Goal: Task Accomplishment & Management: Manage account settings

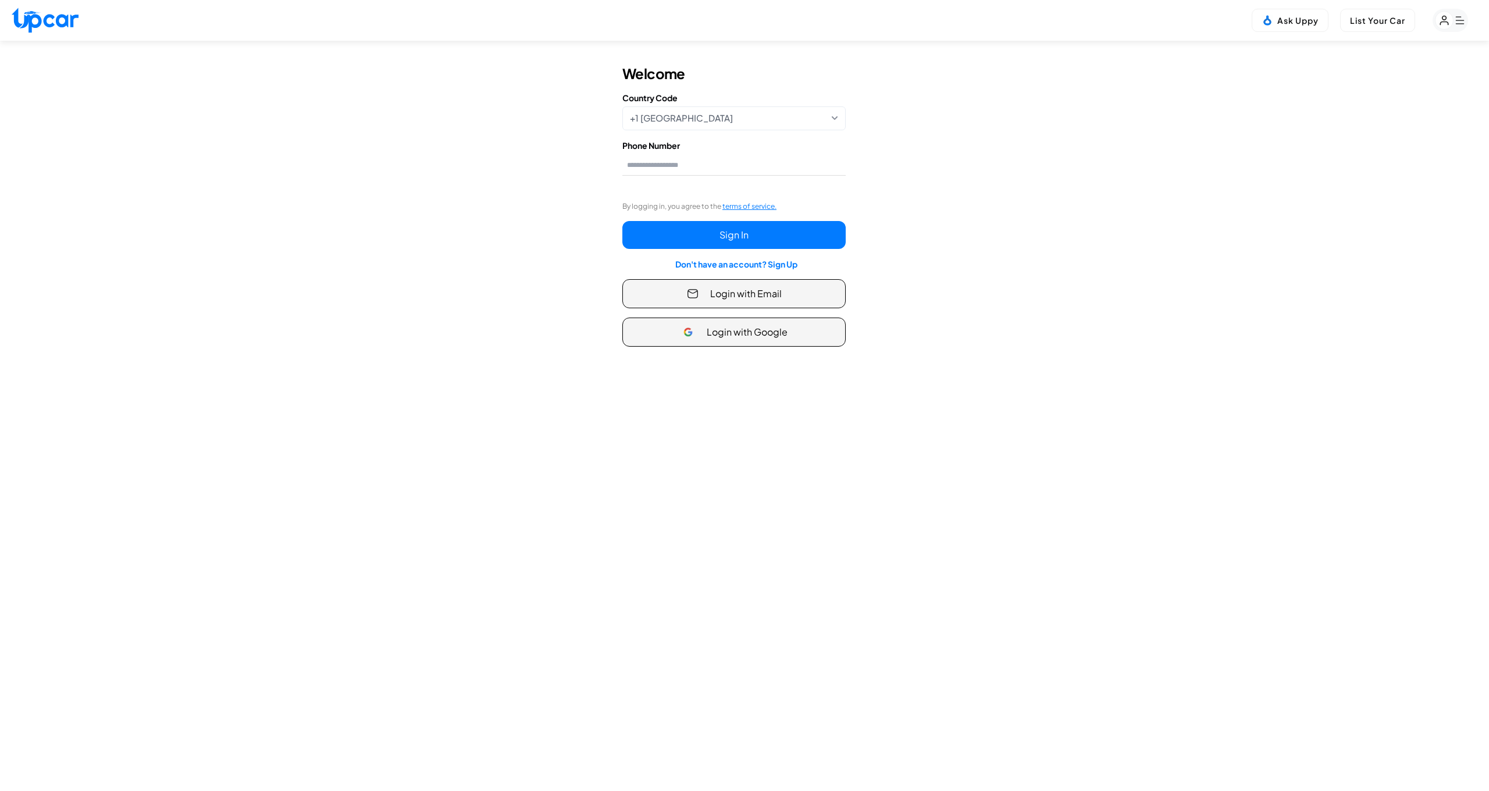
click at [760, 293] on span "Login with Email" at bounding box center [746, 294] width 72 height 14
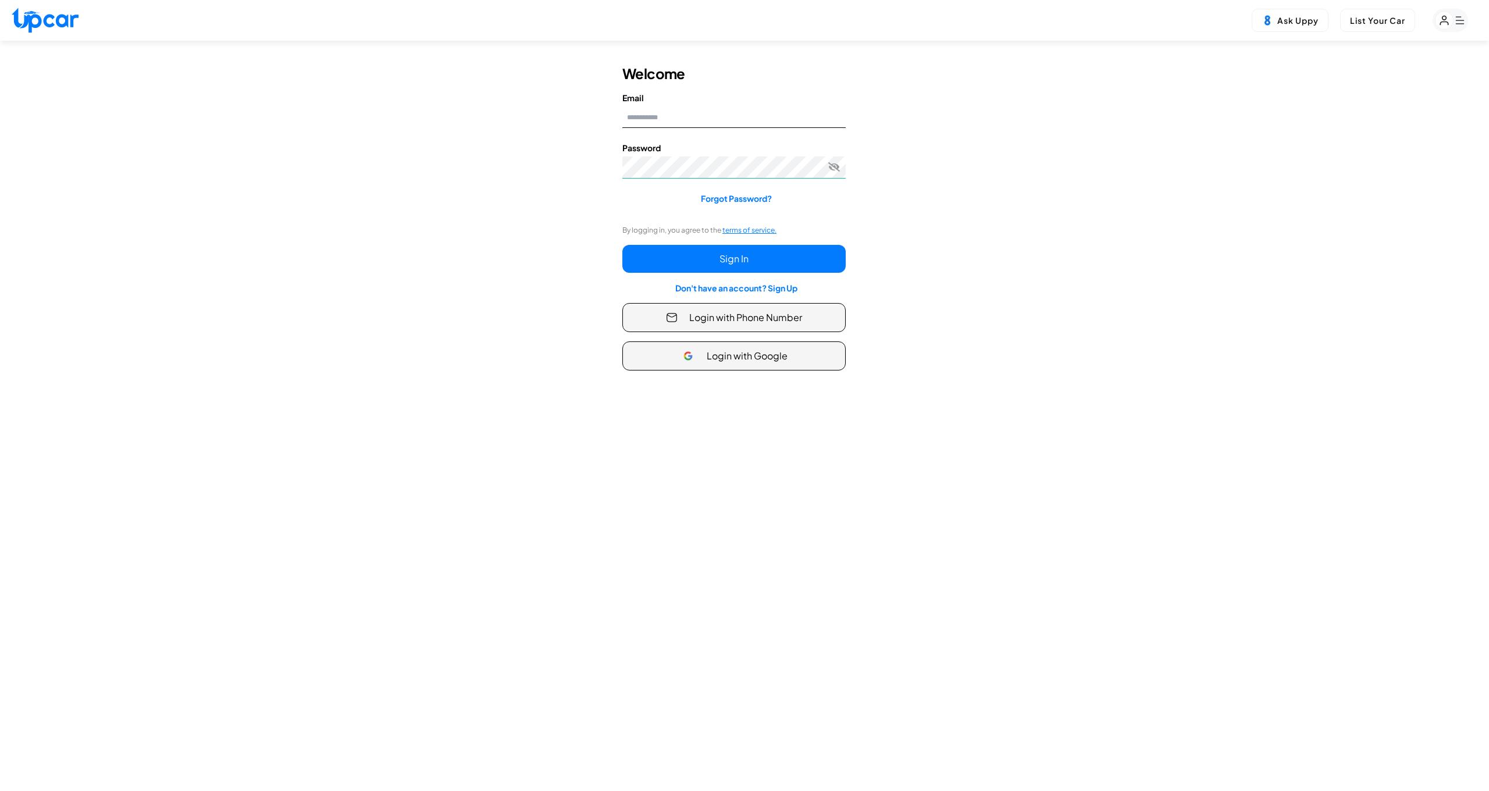
type input "**********"
click at [745, 259] on button "Sign In" at bounding box center [733, 259] width 223 height 28
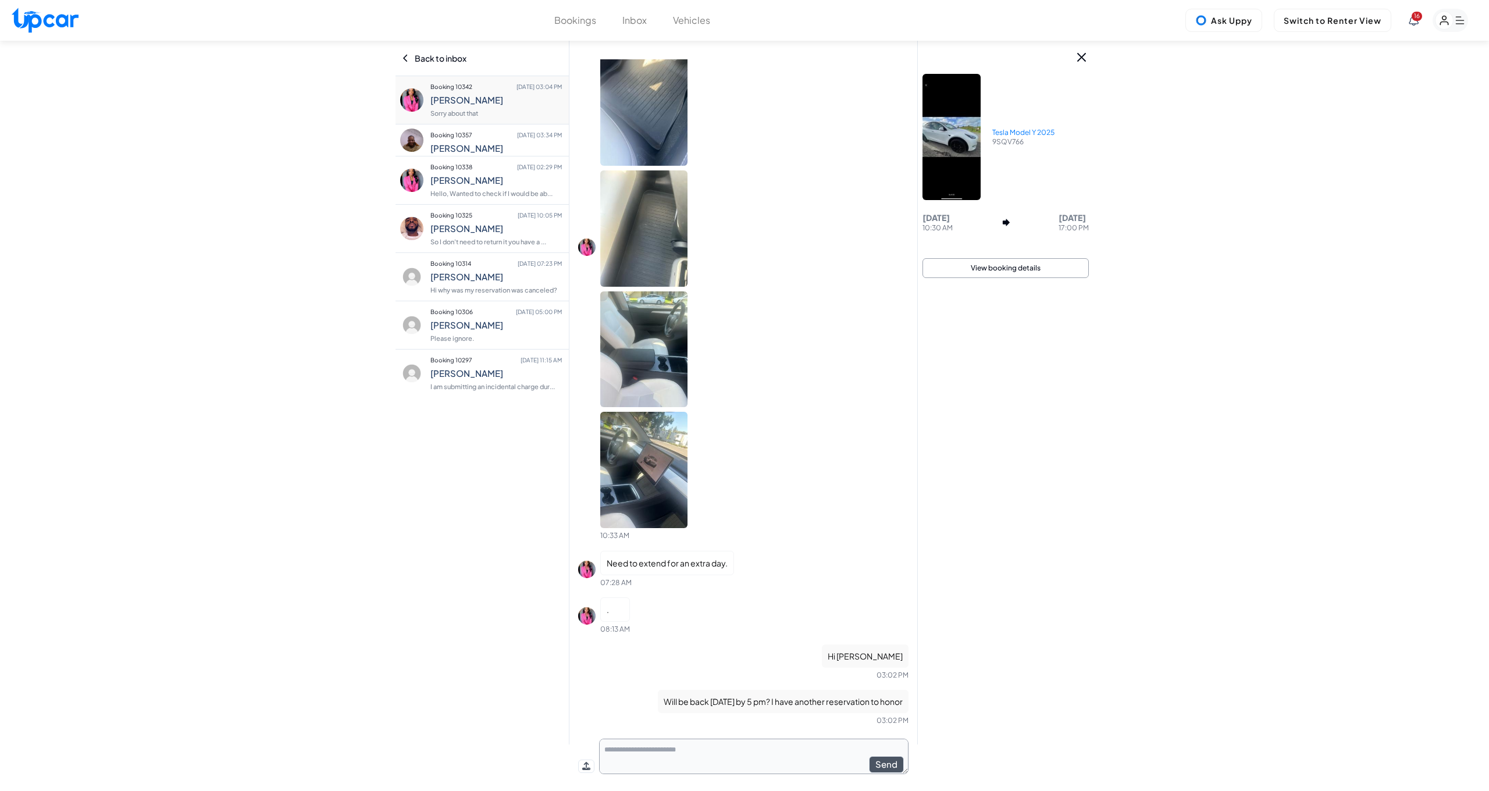
scroll to position [365, 0]
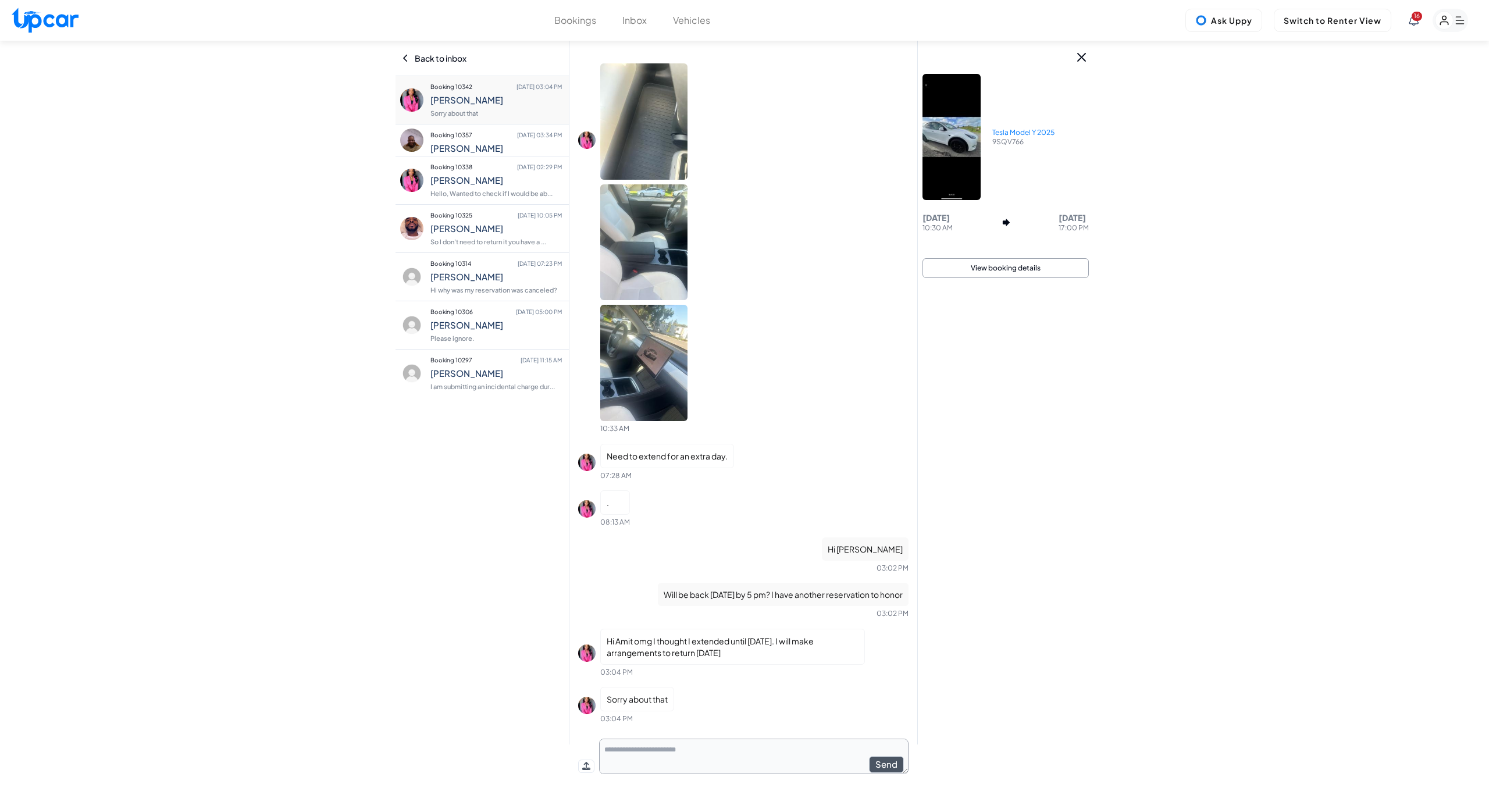
click at [717, 773] on textarea at bounding box center [753, 756] width 309 height 35
type textarea "******"
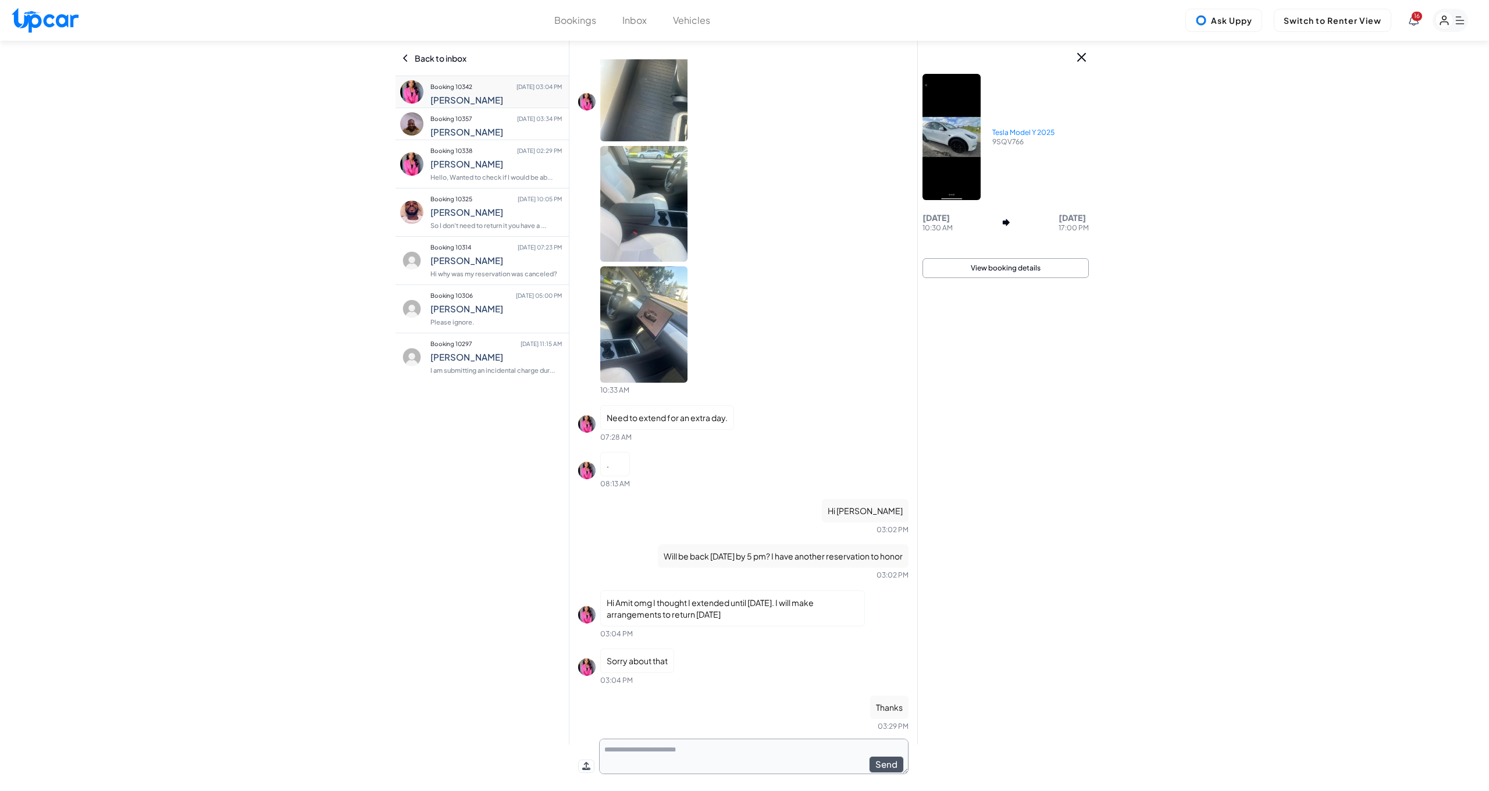
scroll to position [411, 0]
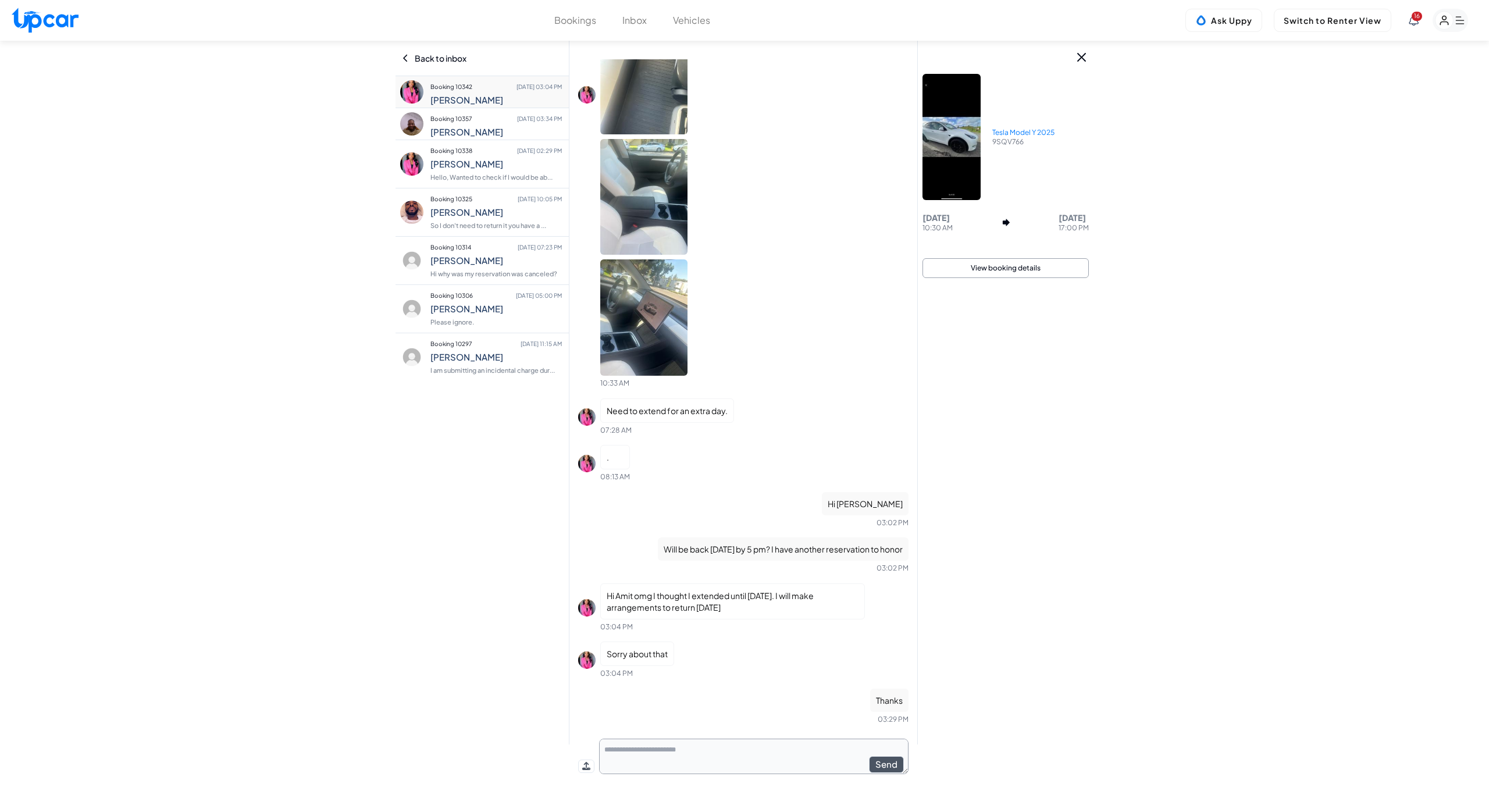
click at [461, 63] on div "Back to inbox" at bounding box center [482, 58] width 162 height 35
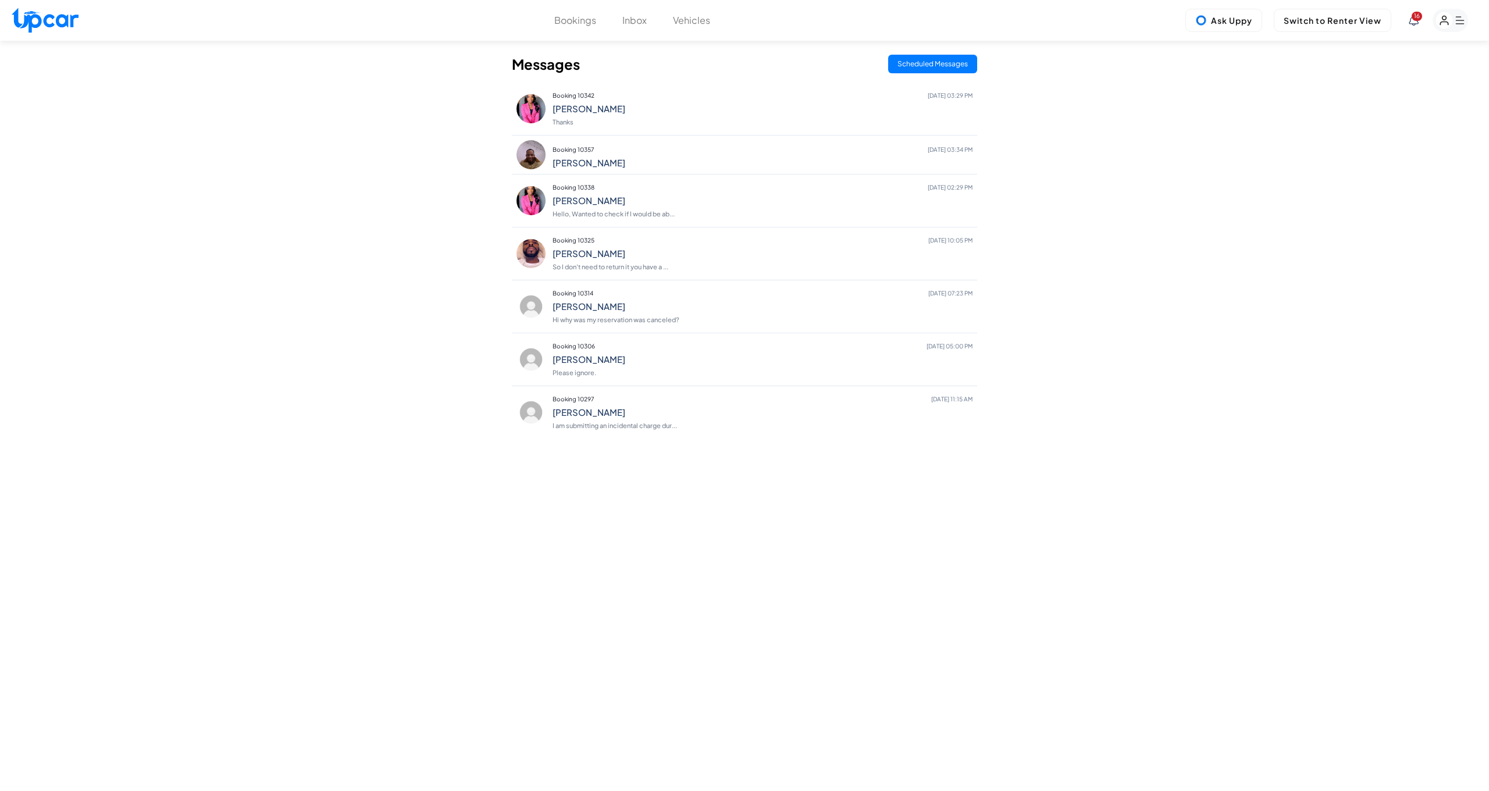
click at [565, 19] on button "Bookings" at bounding box center [575, 20] width 42 height 14
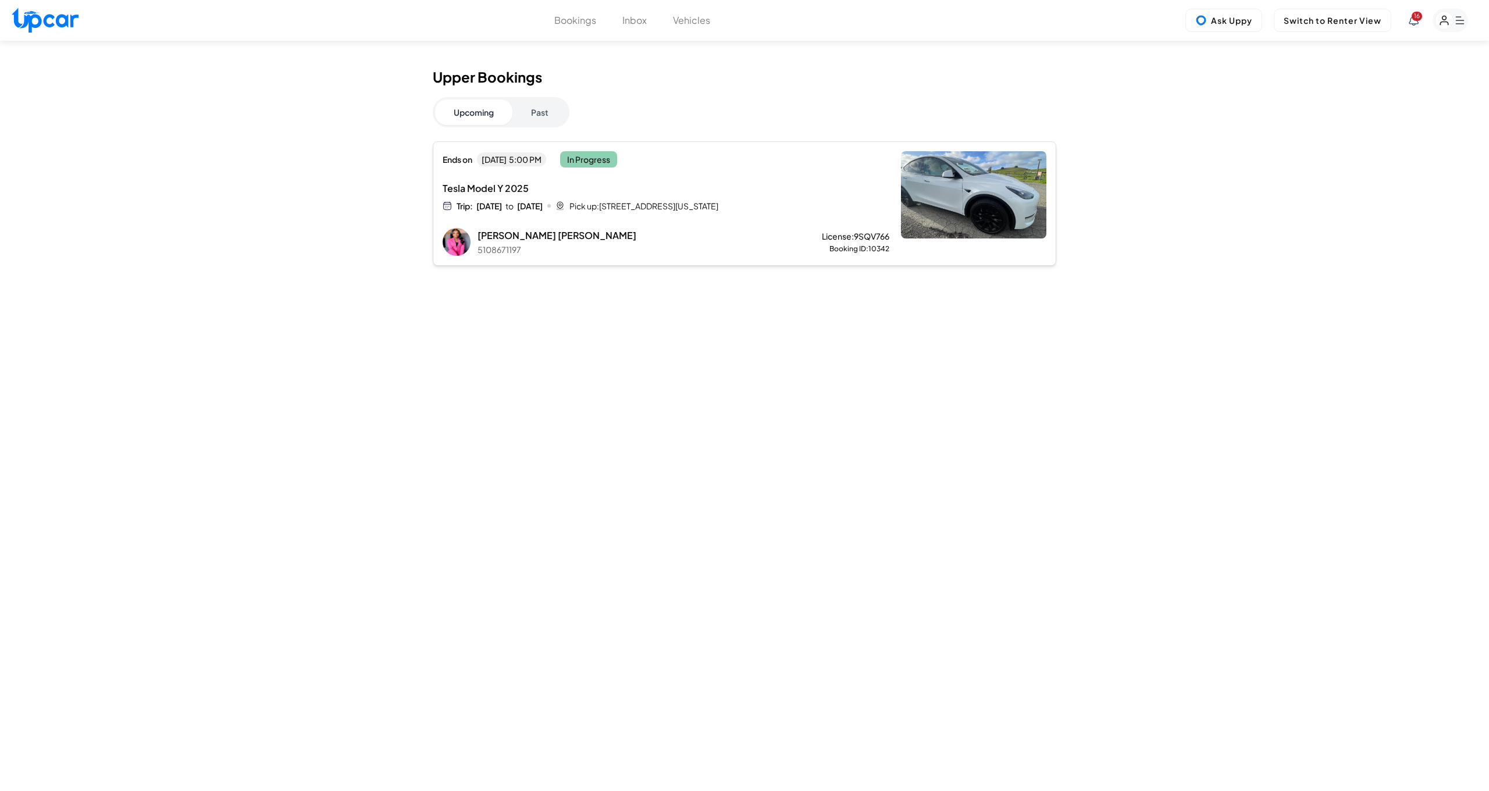
click at [1443, 22] on icon "button" at bounding box center [1444, 20] width 8 height 9
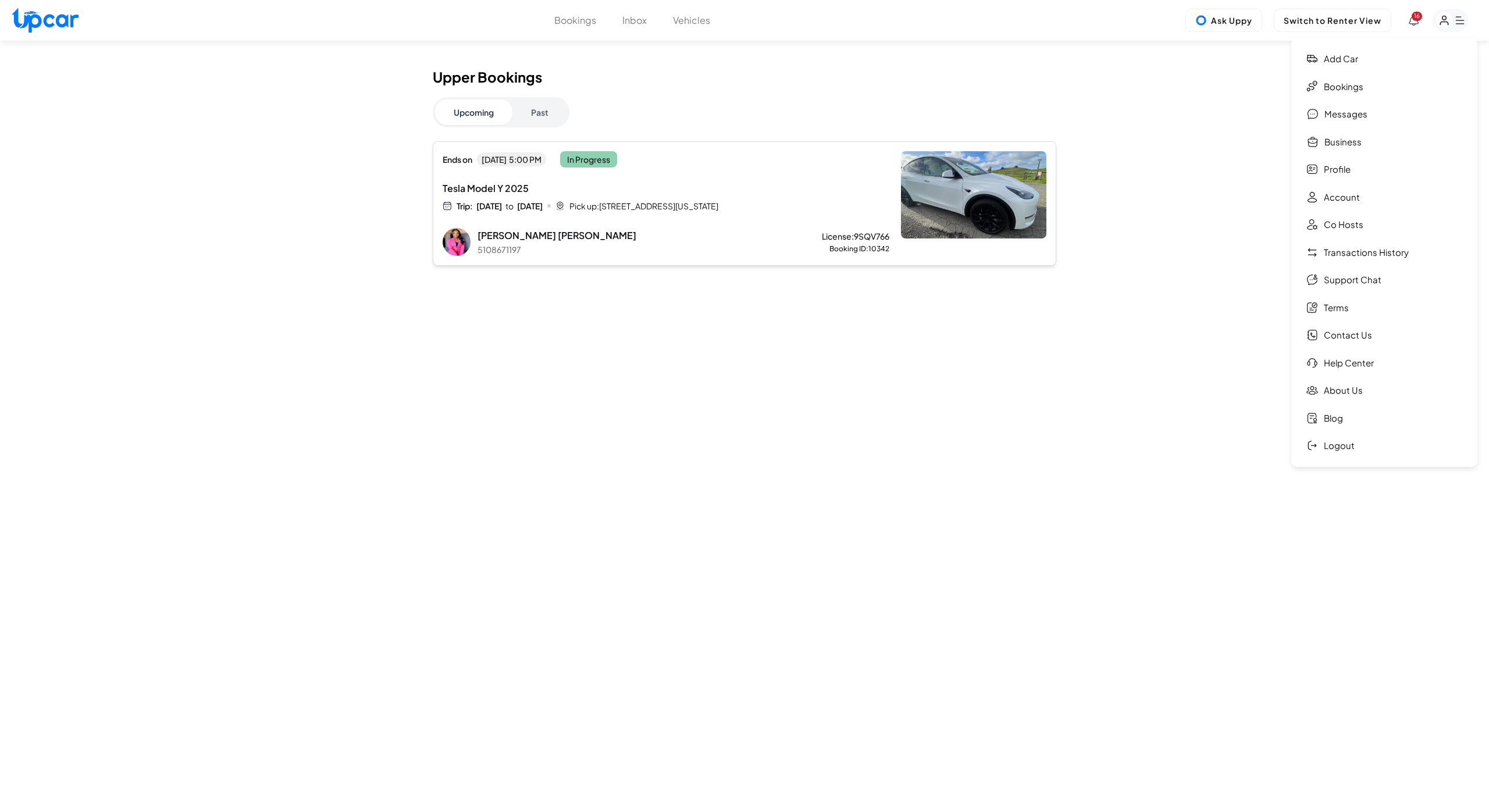
click at [1443, 21] on rect "button" at bounding box center [1445, 21] width 18 height 18
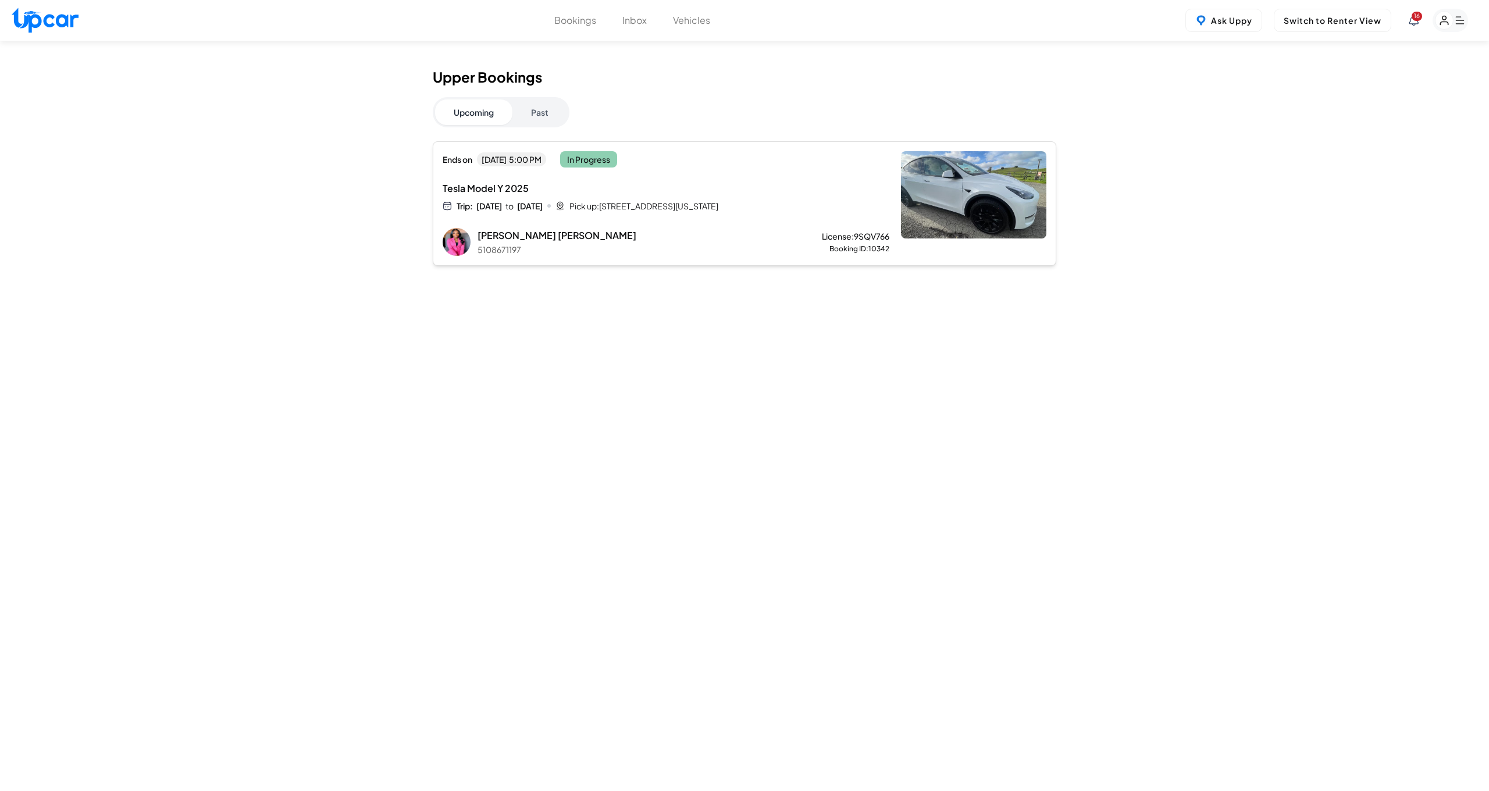
click at [1443, 21] on rect "button" at bounding box center [1445, 21] width 18 height 18
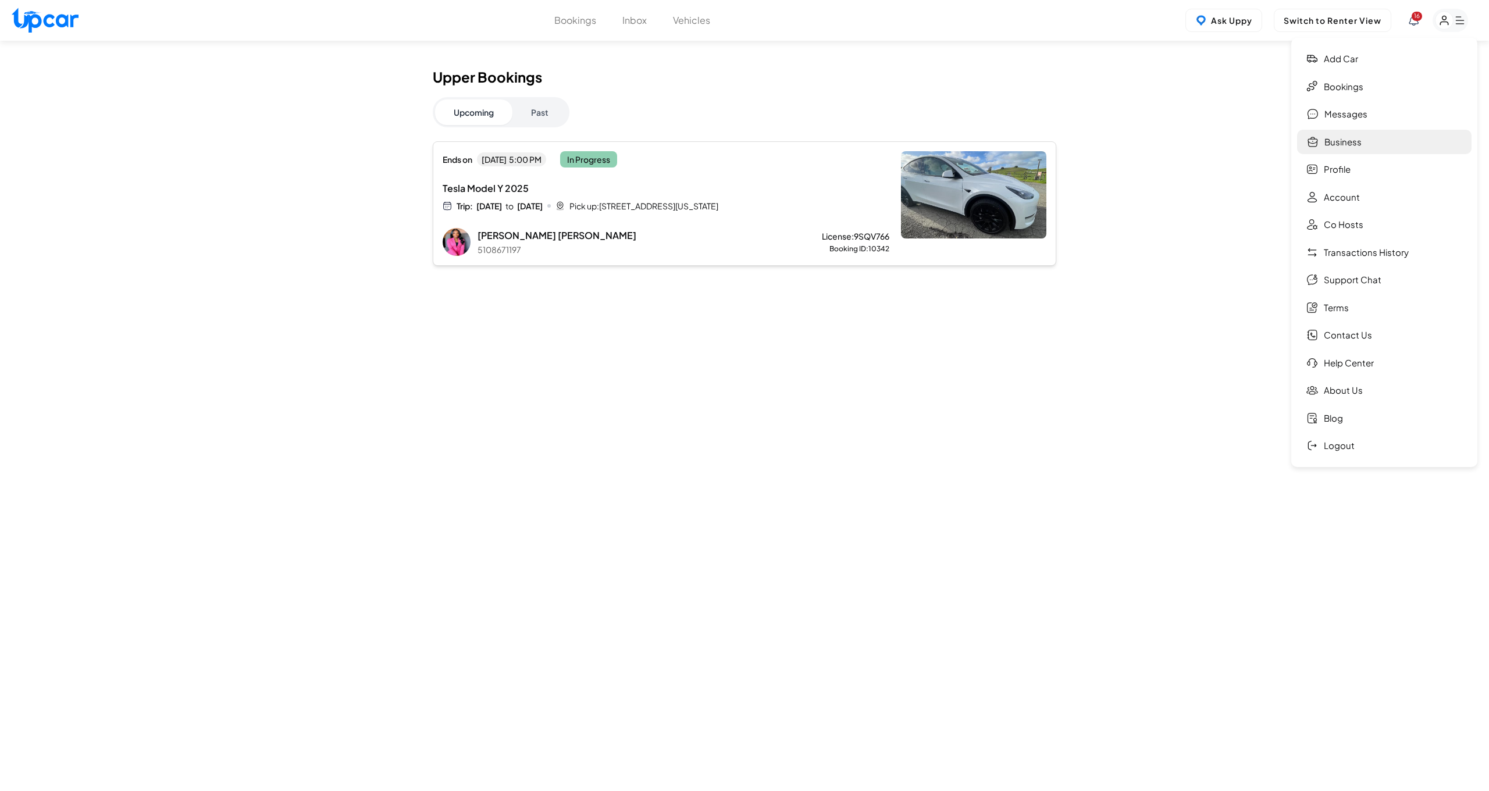
click at [1333, 140] on link "Business" at bounding box center [1384, 142] width 175 height 25
